Goal: Find contact information: Find contact information

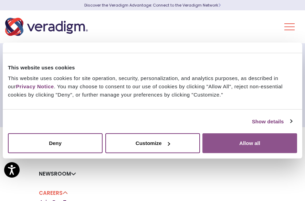
click at [215, 151] on button "Allow all" at bounding box center [249, 144] width 95 height 20
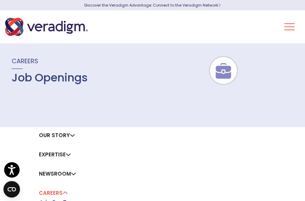
click at [289, 26] on button "Toggle Navigation Menu" at bounding box center [289, 27] width 10 height 18
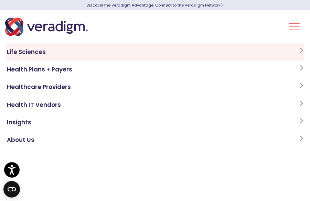
click at [26, 55] on link "Life Sciences" at bounding box center [155, 52] width 299 height 18
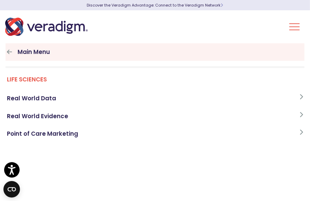
click at [10, 50] on icon at bounding box center [9, 52] width 5 height 6
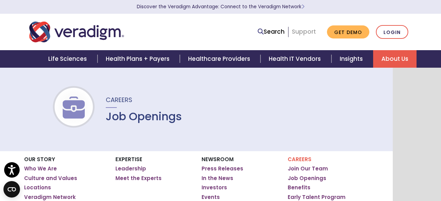
click at [303, 29] on link "Support" at bounding box center [303, 32] width 24 height 8
